Goal: Task Accomplishment & Management: Complete application form

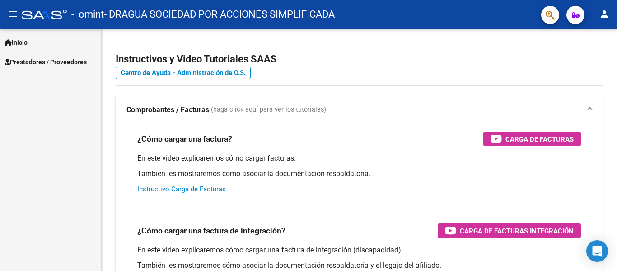
click at [49, 61] on span "Prestadores / Proveedores" at bounding box center [46, 62] width 82 height 10
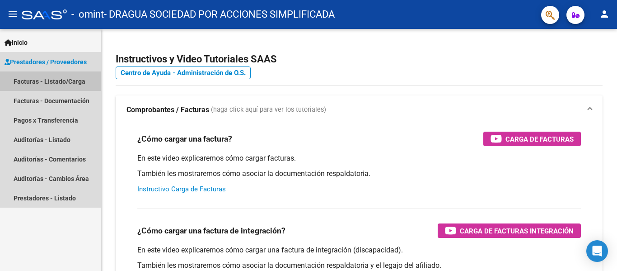
click at [78, 82] on link "Facturas - Listado/Carga" at bounding box center [50, 80] width 101 height 19
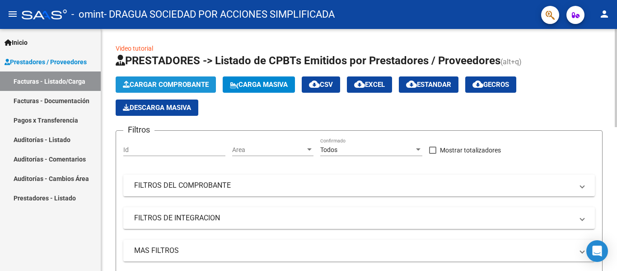
click at [193, 83] on span "Cargar Comprobante" at bounding box center [166, 84] width 86 height 8
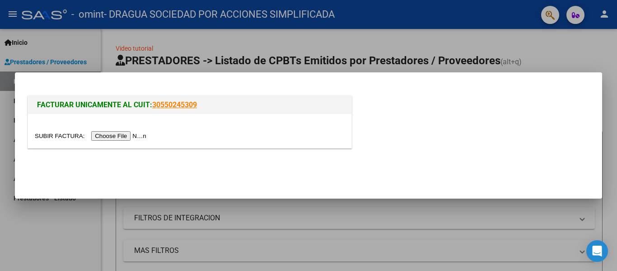
click at [125, 136] on input "file" at bounding box center [92, 135] width 114 height 9
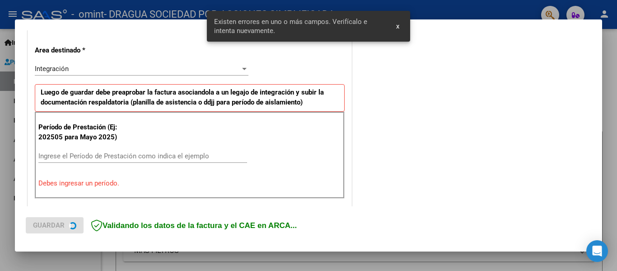
scroll to position [210, 0]
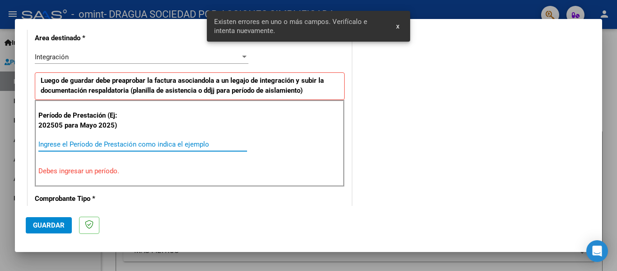
click at [146, 148] on input "Ingrese el Período de Prestación como indica el ejemplo" at bounding box center [142, 144] width 209 height 8
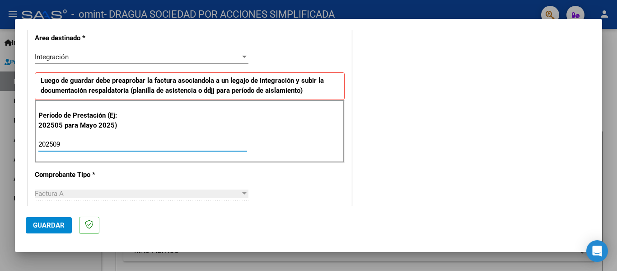
type input "202509"
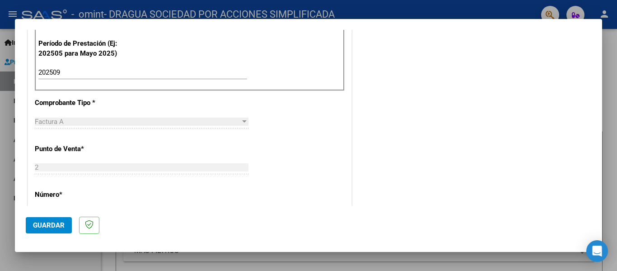
scroll to position [300, 0]
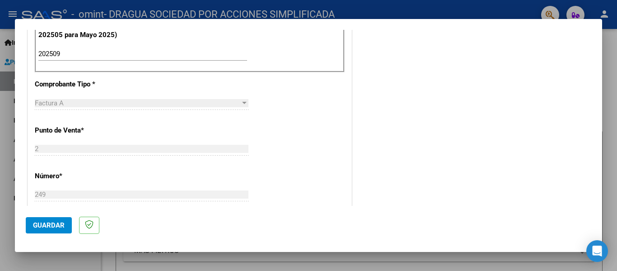
click at [124, 103] on div "Factura A" at bounding box center [138, 103] width 206 height 8
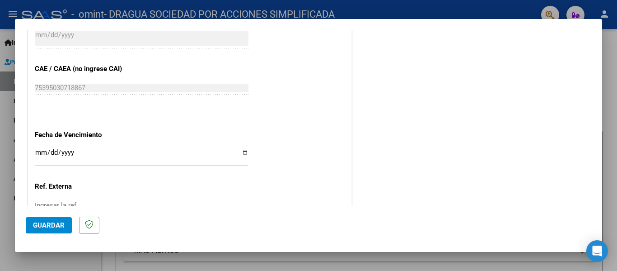
scroll to position [571, 0]
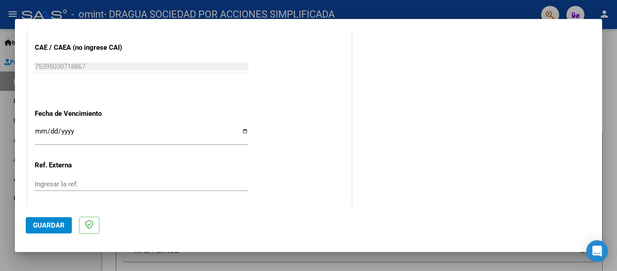
click at [42, 133] on input "Ingresar la fecha" at bounding box center [142, 134] width 214 height 14
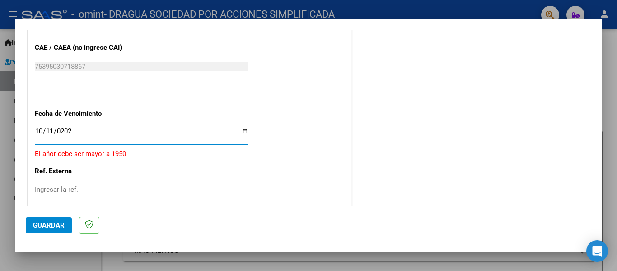
type input "[DATE]"
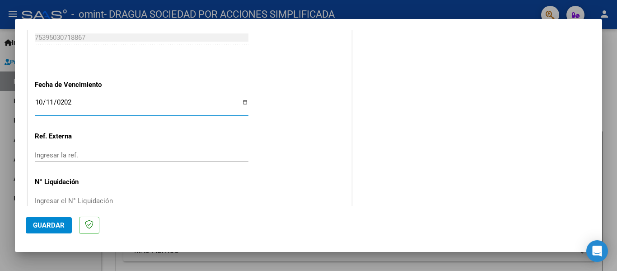
scroll to position [620, 0]
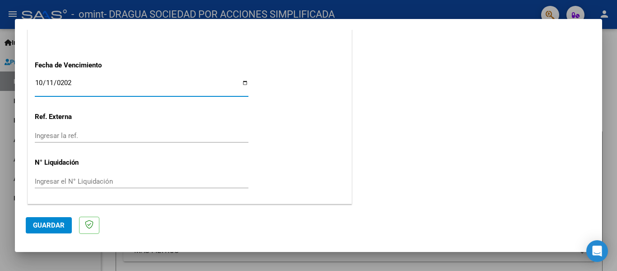
click at [56, 225] on span "Guardar" at bounding box center [49, 225] width 32 height 8
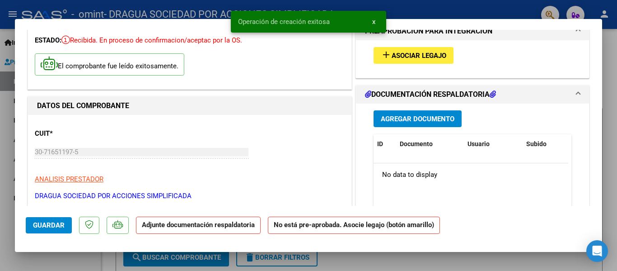
scroll to position [90, 0]
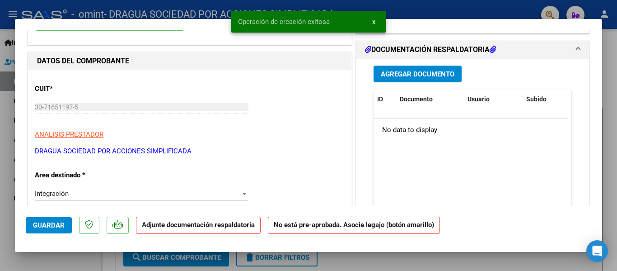
click at [427, 75] on span "Agregar Documento" at bounding box center [418, 74] width 74 height 8
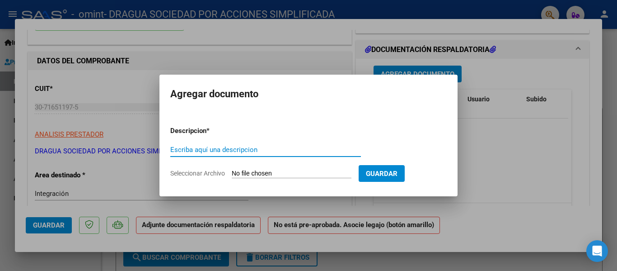
click at [230, 151] on input "Escriba aquí una descripcion" at bounding box center [265, 150] width 191 height 8
type input "ASISTENCIAS [PERSON_NAME]"
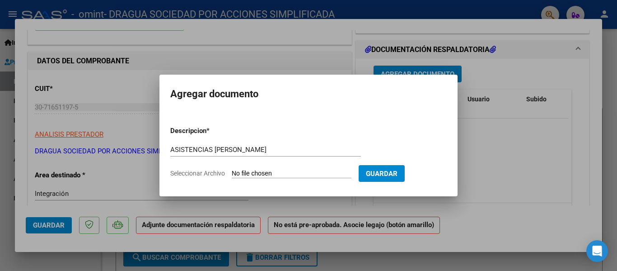
drag, startPoint x: 405, startPoint y: 170, endPoint x: 319, endPoint y: 183, distance: 87.0
click at [325, 186] on mat-dialog-container "Agregar documento Descripcion * ASISTENCIAS [PERSON_NAME] Escriba aquí una desc…" at bounding box center [309, 135] width 298 height 121
click at [301, 175] on input "Seleccionar Archivo" at bounding box center [292, 174] width 120 height 9
type input "C:\fakepath\ASISTENCIAS SEPTIEMBRE [PERSON_NAME].pdf"
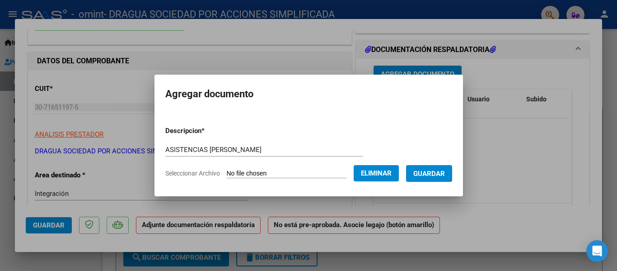
click at [444, 170] on span "Guardar" at bounding box center [430, 174] width 32 height 8
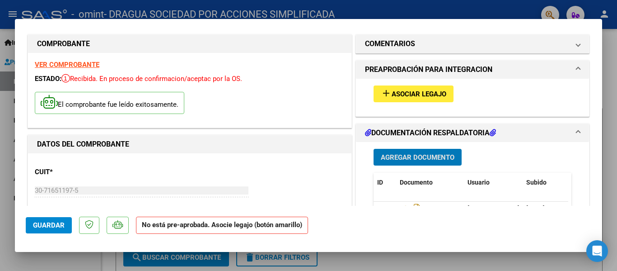
scroll to position [0, 0]
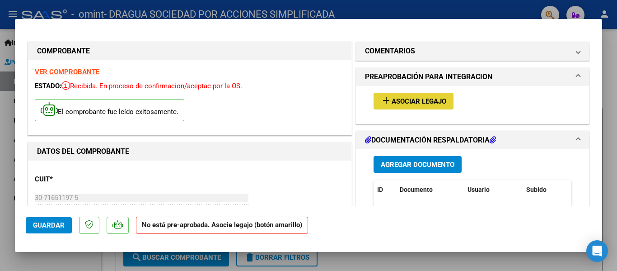
click at [423, 100] on span "Asociar Legajo" at bounding box center [419, 101] width 55 height 8
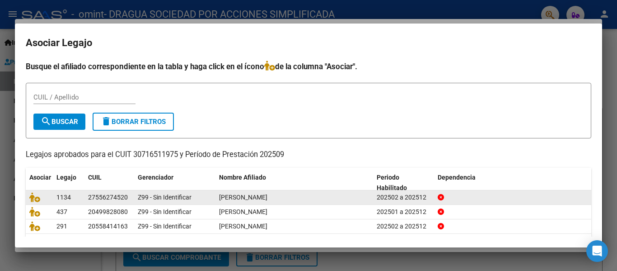
click at [207, 200] on div "Z99 - Sin Identificar" at bounding box center [175, 197] width 74 height 10
click at [37, 197] on icon at bounding box center [34, 197] width 11 height 10
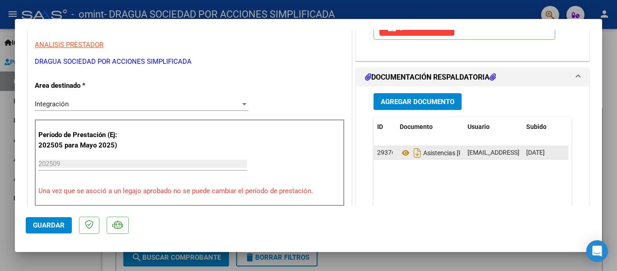
scroll to position [181, 0]
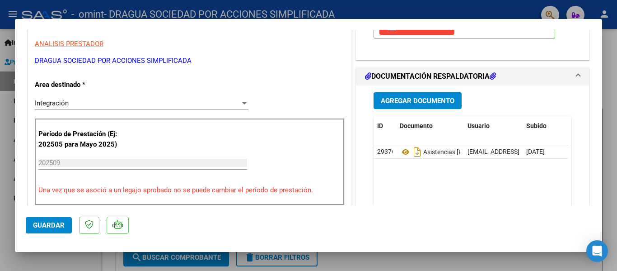
click at [44, 224] on span "Guardar" at bounding box center [49, 225] width 32 height 8
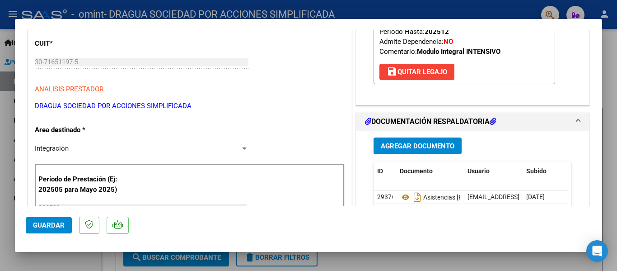
scroll to position [0, 0]
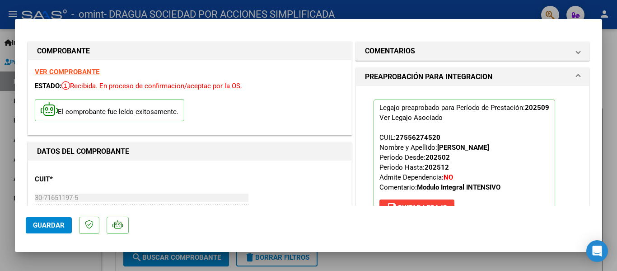
type input "$ 0,00"
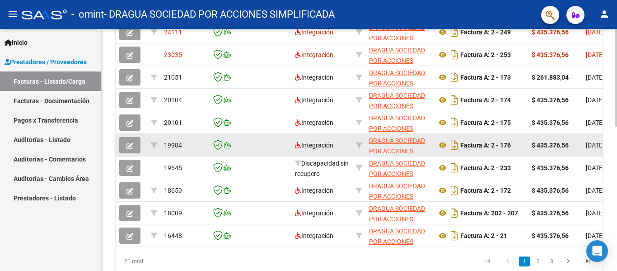
scroll to position [136, 0]
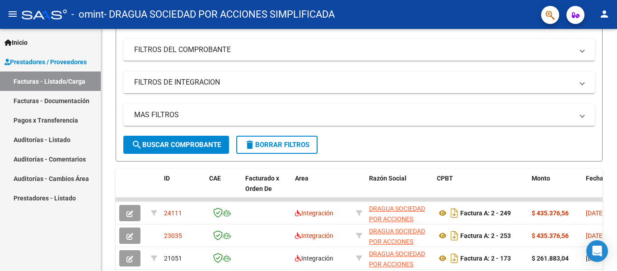
click at [57, 81] on link "Facturas - Listado/Carga" at bounding box center [50, 80] width 101 height 19
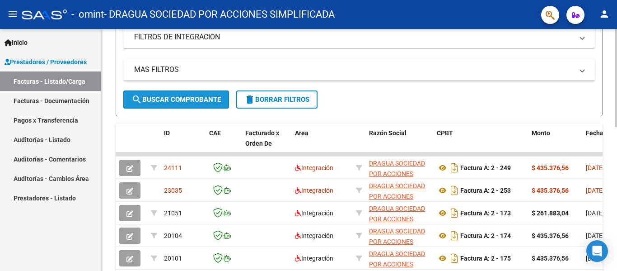
click at [175, 100] on span "search Buscar Comprobante" at bounding box center [177, 99] width 90 height 8
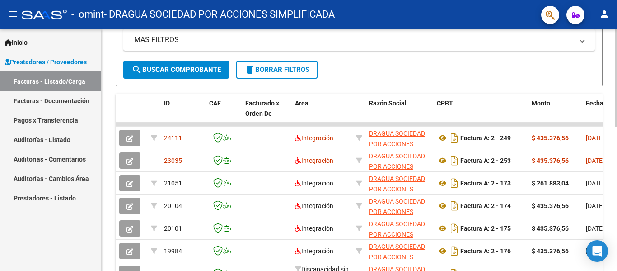
scroll to position [226, 0]
